Goal: Navigation & Orientation: Find specific page/section

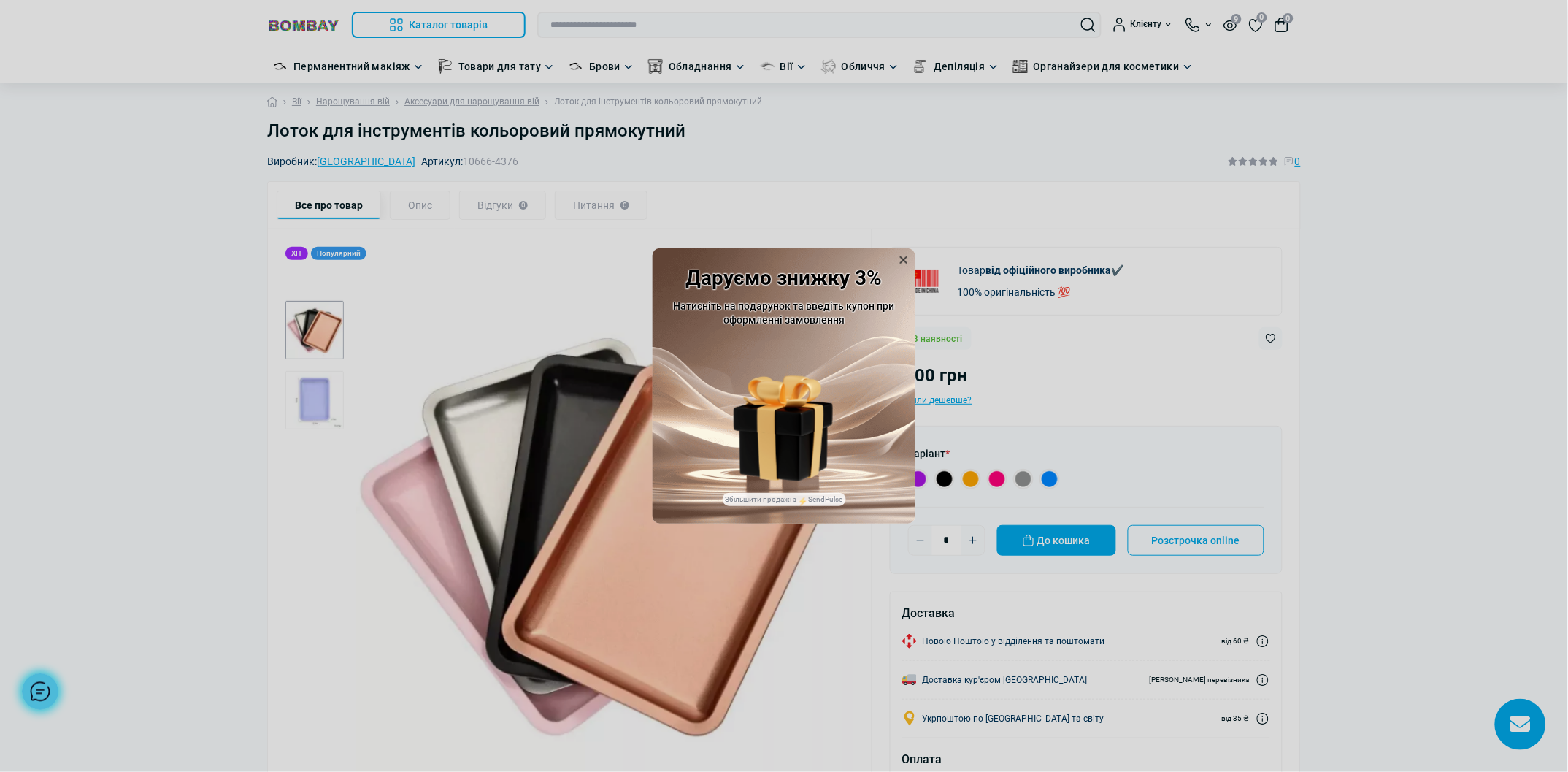
click at [902, 259] on icon at bounding box center [903, 260] width 7 height 7
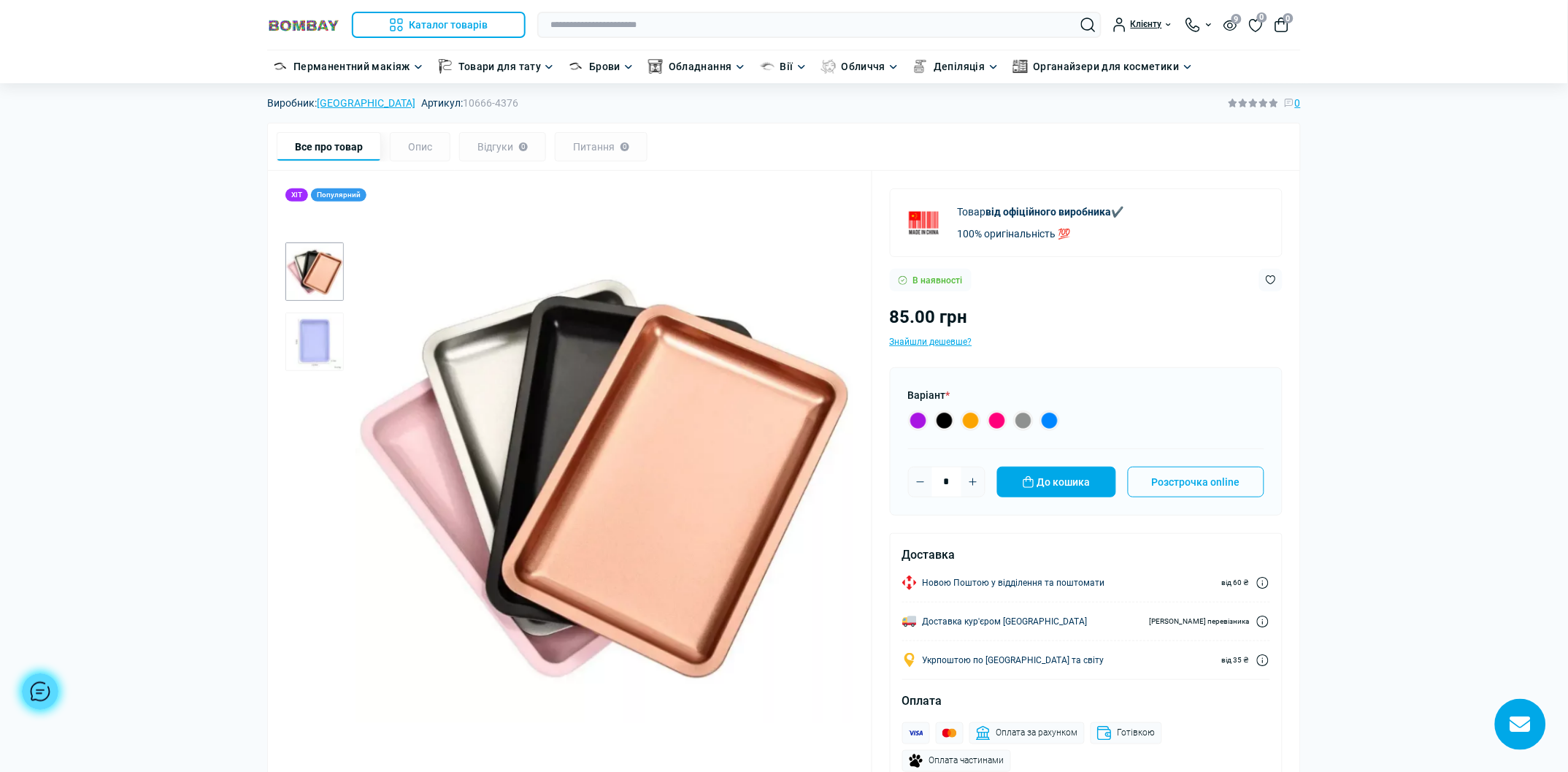
scroll to position [90, 0]
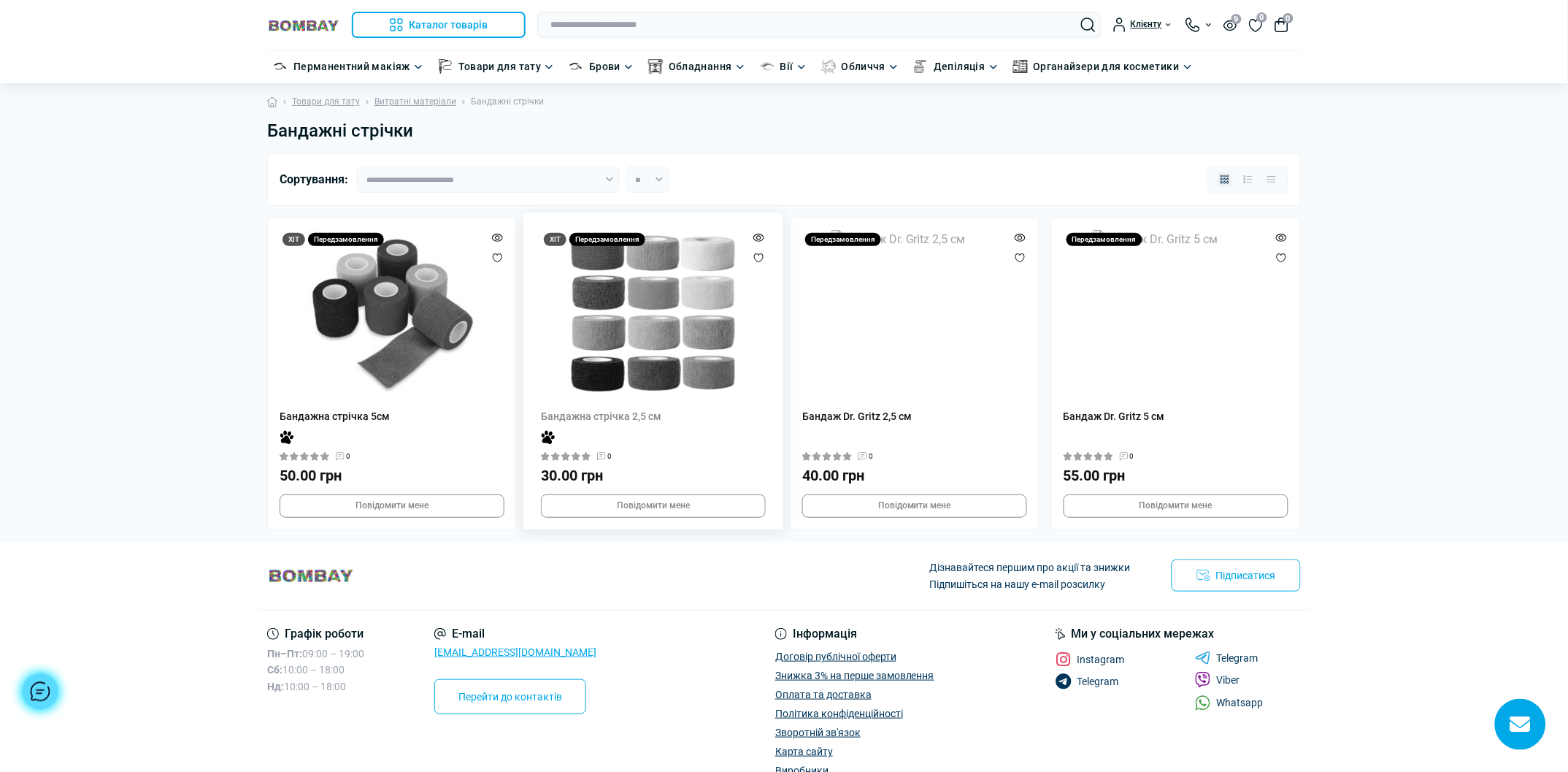
click at [615, 301] on img at bounding box center [653, 313] width 166 height 166
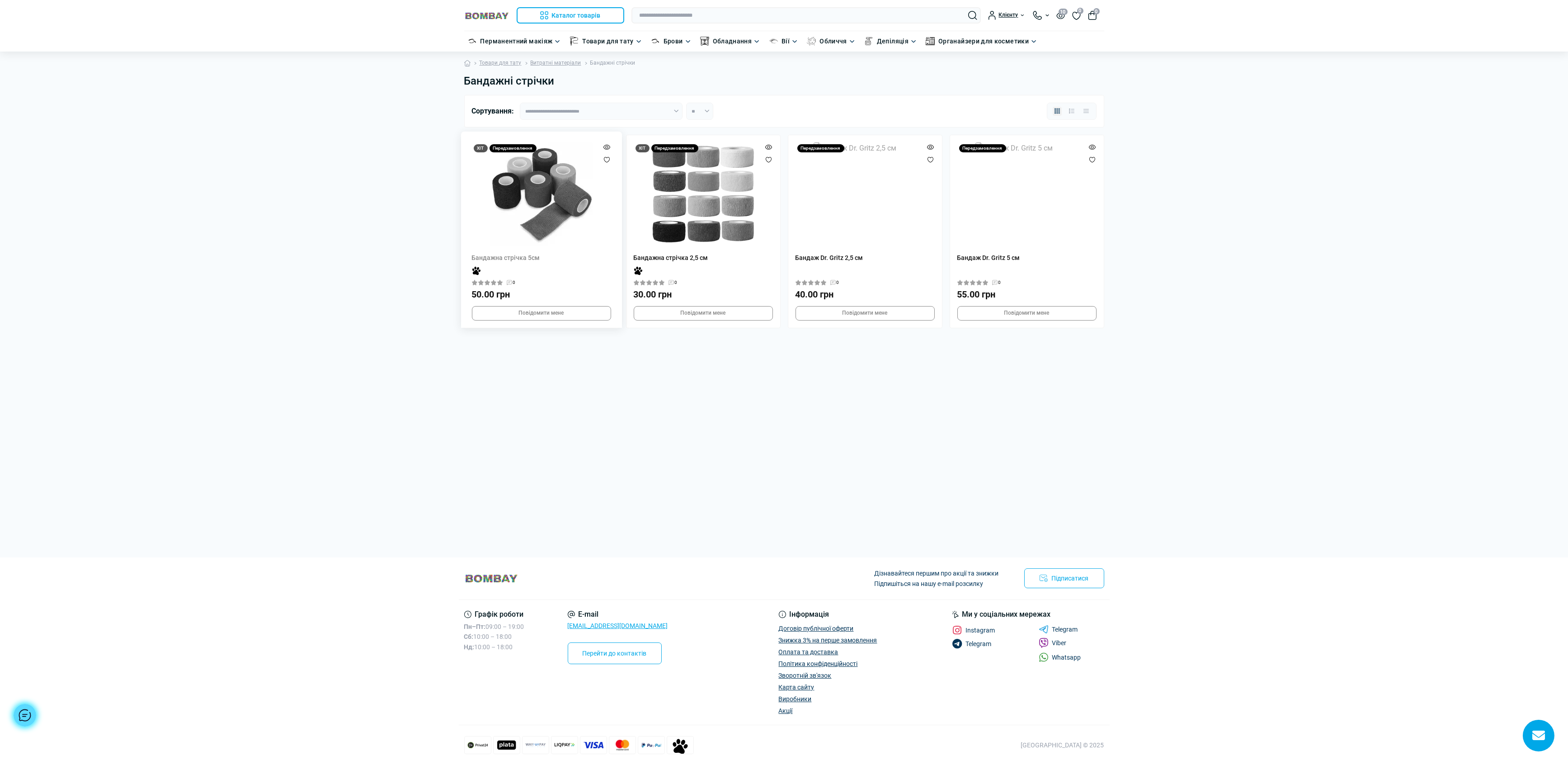
click at [541, 215] on img at bounding box center [541, 194] width 103 height 103
